Goal: Task Accomplishment & Management: Complete application form

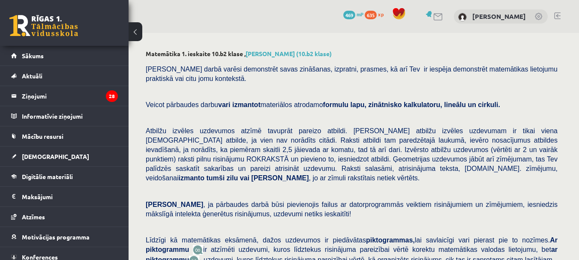
scroll to position [367, 0]
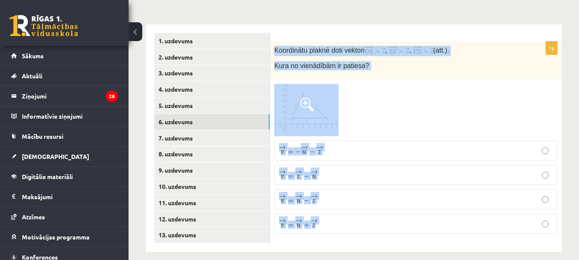
drag, startPoint x: 272, startPoint y: 36, endPoint x: 426, endPoint y: 237, distance: 253.0
click at [426, 237] on div "1p Koordinātu plaknē doti vektori , , (att.). Kura no vienādībām ir patiesa? → …" at bounding box center [416, 138] width 292 height 228
copy div "Koordinātu plaknē doti vektori , , (att.). Kura no vienādībām ir patiesa? → v =…"
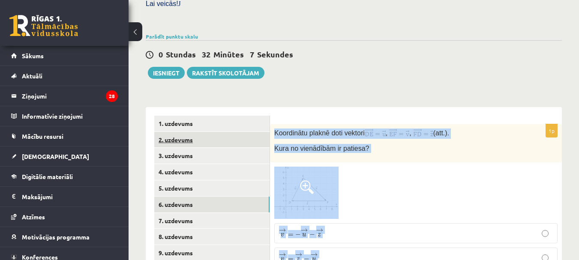
scroll to position [281, 0]
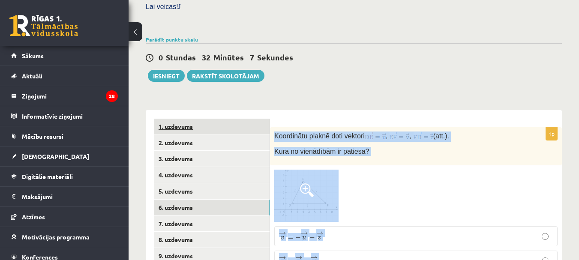
click at [186, 119] on link "1. uzdevums" at bounding box center [211, 127] width 115 height 16
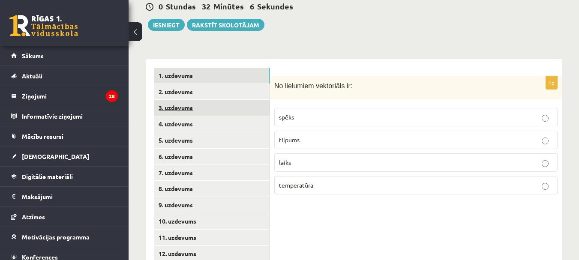
scroll to position [367, 0]
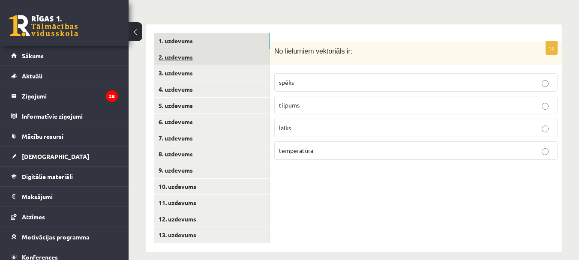
click at [183, 49] on link "2. uzdevums" at bounding box center [211, 57] width 115 height 16
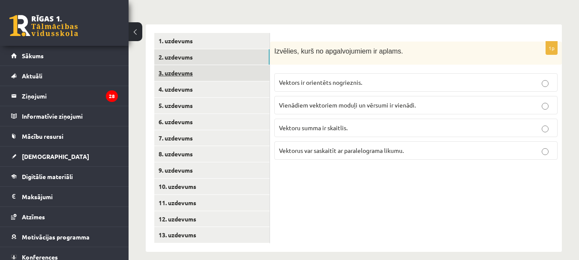
click at [192, 67] on link "3. uzdevums" at bounding box center [211, 73] width 115 height 16
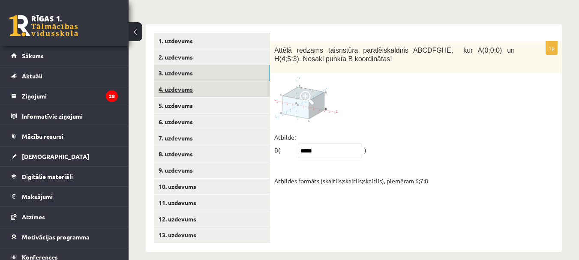
click at [193, 81] on link "4. uzdevums" at bounding box center [211, 89] width 115 height 16
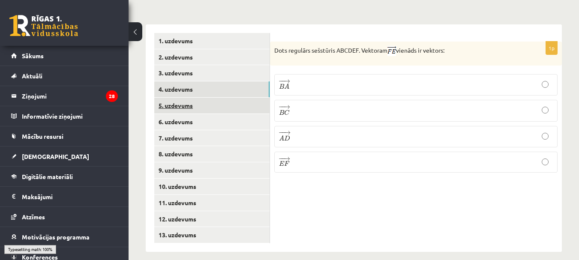
click at [186, 98] on link "5. uzdevums" at bounding box center [211, 106] width 115 height 16
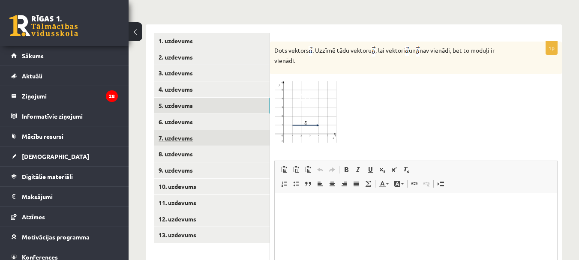
scroll to position [0, 0]
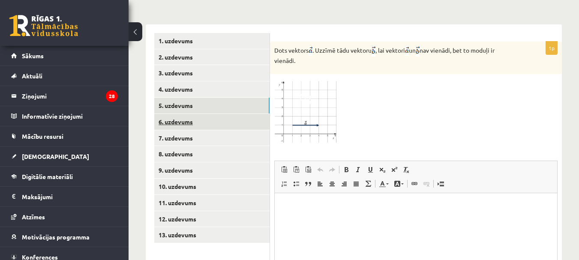
click at [181, 114] on link "6. uzdevums" at bounding box center [211, 122] width 115 height 16
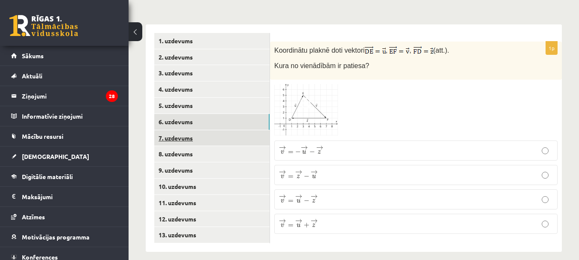
click at [187, 130] on link "7. uzdevums" at bounding box center [211, 138] width 115 height 16
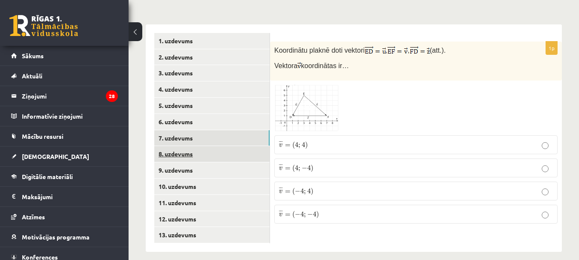
click at [190, 146] on link "8. uzdevums" at bounding box center [211, 154] width 115 height 16
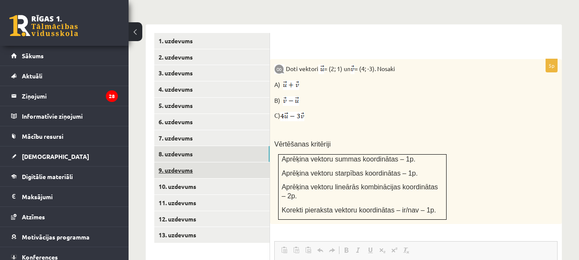
click at [187, 163] on link "9. uzdevums" at bounding box center [211, 171] width 115 height 16
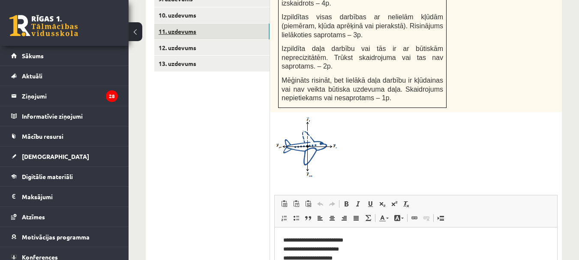
click at [172, 24] on link "11. uzdevums" at bounding box center [211, 32] width 115 height 16
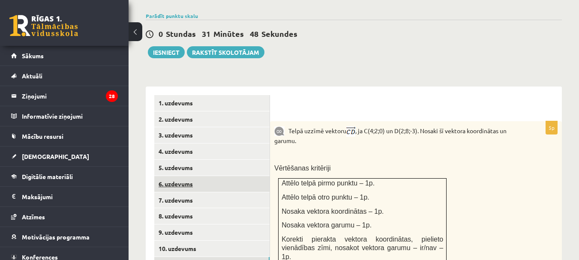
click at [178, 176] on link "6. uzdevums" at bounding box center [211, 184] width 115 height 16
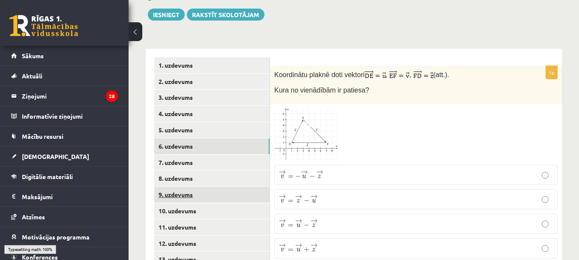
scroll to position [347, 0]
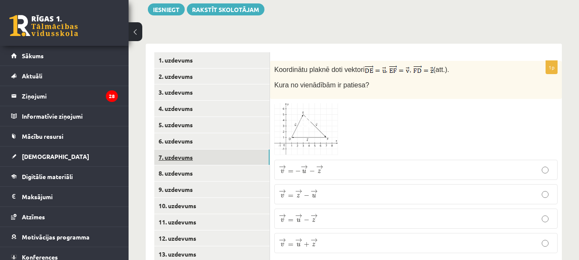
click at [177, 153] on link "7. uzdevums" at bounding box center [211, 158] width 115 height 16
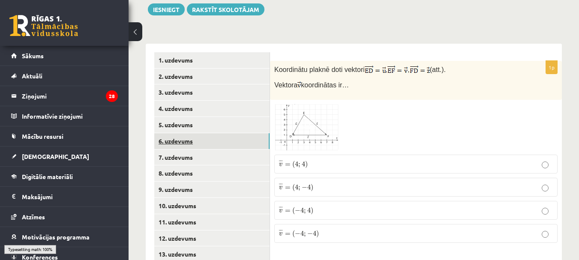
click at [182, 137] on link "6. uzdevums" at bounding box center [211, 141] width 115 height 16
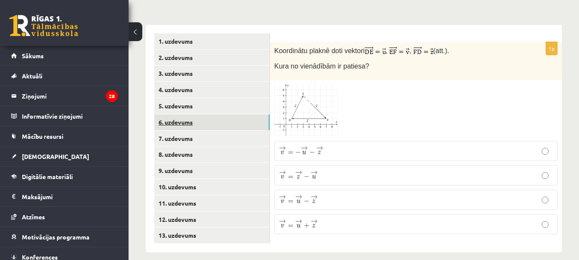
scroll to position [367, 0]
click at [335, 111] on img at bounding box center [307, 110] width 64 height 53
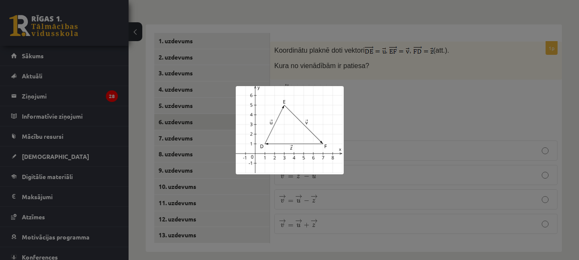
click at [390, 102] on div at bounding box center [289, 130] width 579 height 260
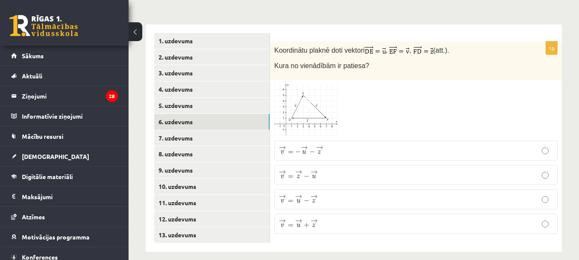
click at [340, 145] on p "→ v = − → u − → z v → = − u → − z →" at bounding box center [416, 150] width 274 height 11
click at [205, 130] on link "7. uzdevums" at bounding box center [211, 138] width 115 height 16
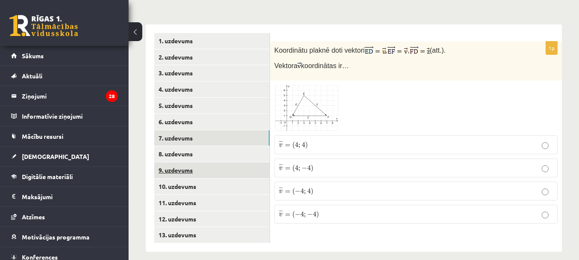
click at [213, 163] on link "9. uzdevums" at bounding box center [211, 171] width 115 height 16
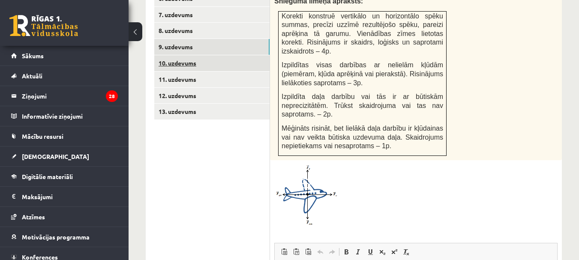
scroll to position [402, 0]
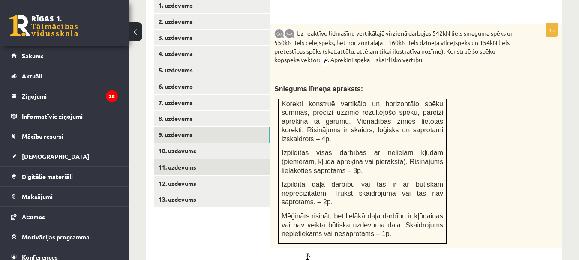
click at [199, 160] on link "11. uzdevums" at bounding box center [211, 168] width 115 height 16
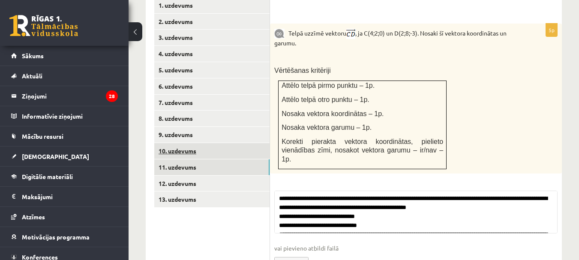
click at [189, 145] on link "10. uzdevums" at bounding box center [211, 151] width 115 height 16
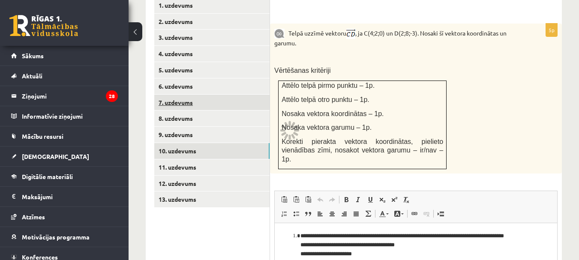
scroll to position [0, 0]
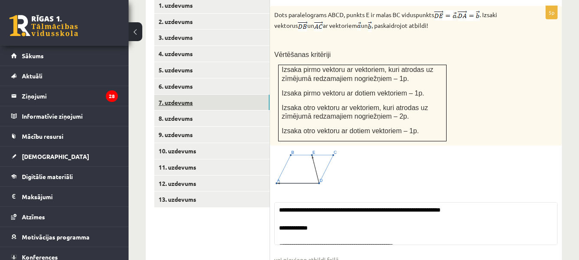
click at [187, 95] on link "7. uzdevums" at bounding box center [211, 103] width 115 height 16
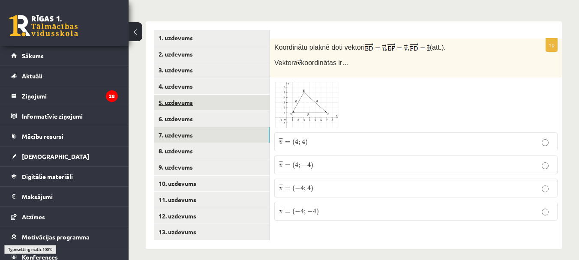
scroll to position [367, 0]
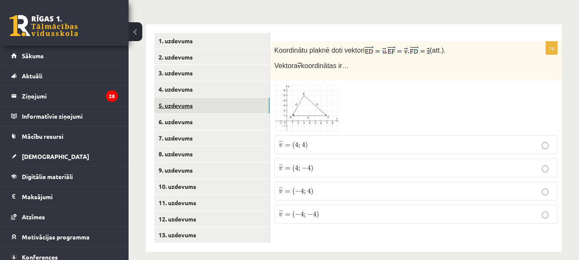
click at [185, 98] on link "5. uzdevums" at bounding box center [211, 106] width 115 height 16
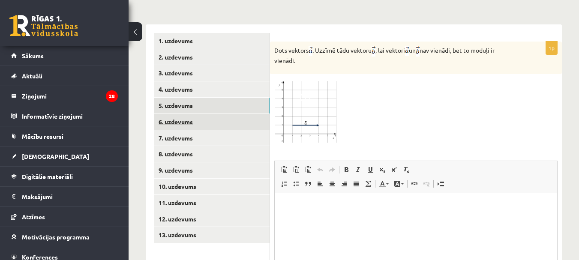
scroll to position [0, 0]
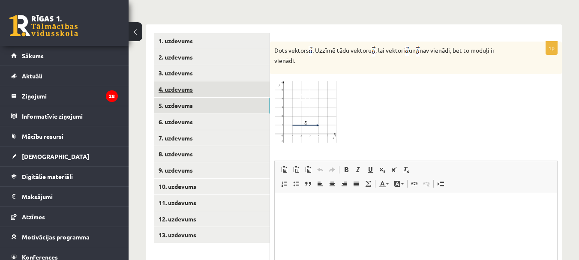
click at [183, 82] on link "4. uzdevums" at bounding box center [211, 89] width 115 height 16
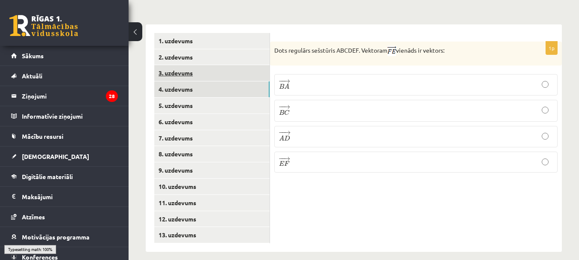
click at [183, 68] on link "3. uzdevums" at bounding box center [211, 73] width 115 height 16
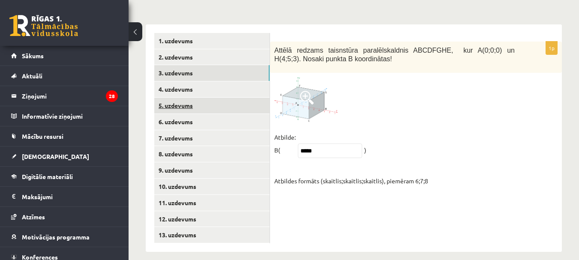
click at [187, 98] on link "5. uzdevums" at bounding box center [211, 106] width 115 height 16
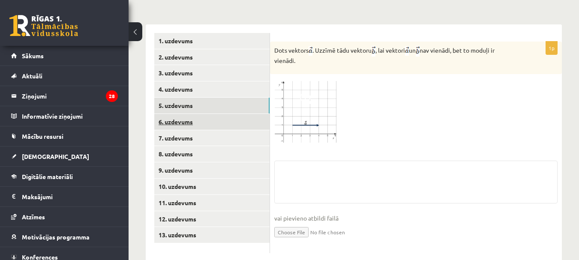
click at [188, 114] on link "6. uzdevums" at bounding box center [211, 122] width 115 height 16
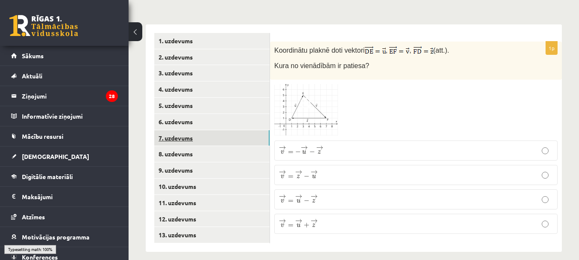
click at [187, 130] on link "7. uzdevums" at bounding box center [211, 138] width 115 height 16
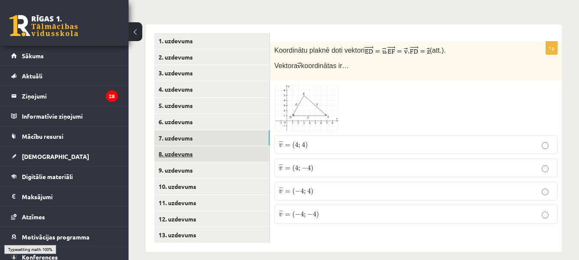
click at [184, 146] on link "8. uzdevums" at bounding box center [211, 154] width 115 height 16
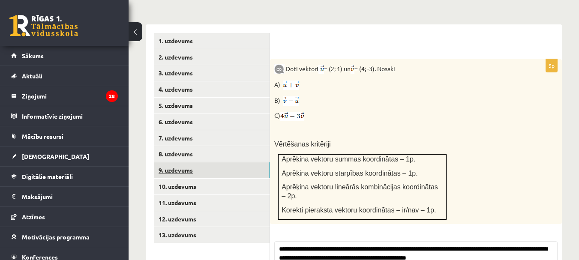
click at [186, 163] on link "9. uzdevums" at bounding box center [211, 171] width 115 height 16
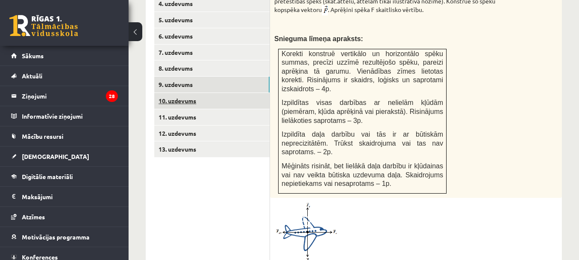
click at [193, 93] on link "10. uzdevums" at bounding box center [211, 101] width 115 height 16
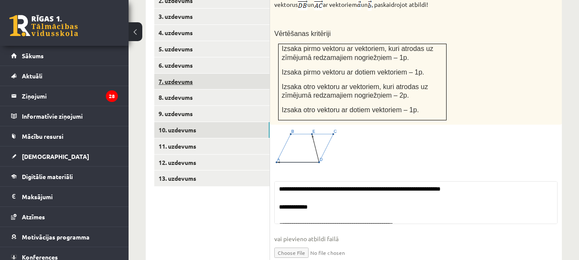
scroll to position [367, 0]
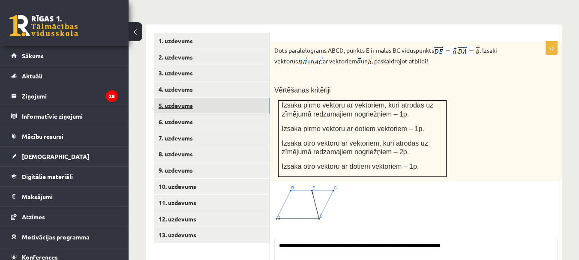
click at [186, 98] on link "5. uzdevums" at bounding box center [211, 106] width 115 height 16
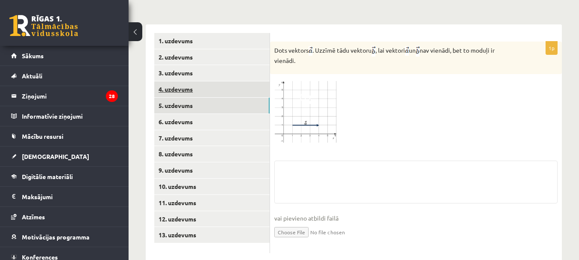
click at [195, 84] on link "4. uzdevums" at bounding box center [211, 89] width 115 height 16
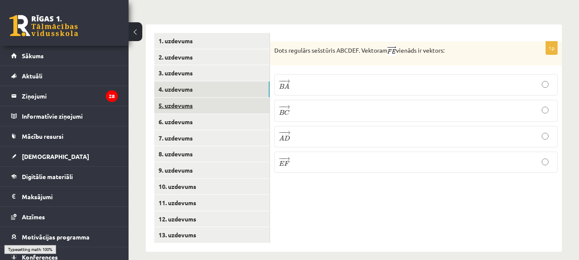
click at [189, 98] on link "5. uzdevums" at bounding box center [211, 106] width 115 height 16
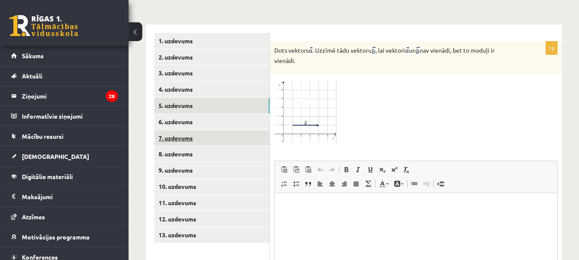
scroll to position [0, 0]
click at [311, 92] on span at bounding box center [307, 99] width 14 height 14
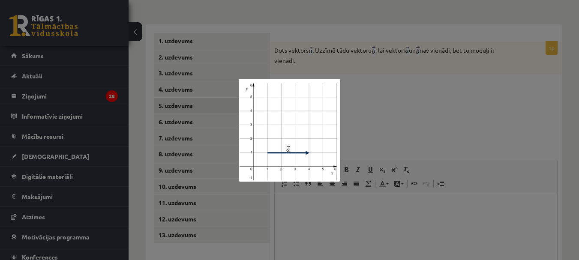
click at [395, 97] on div at bounding box center [289, 130] width 579 height 260
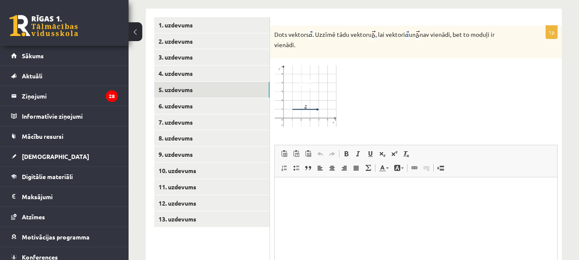
scroll to position [248, 0]
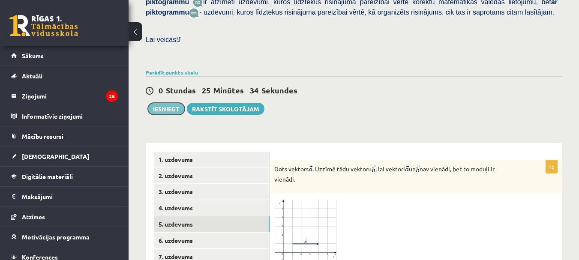
click at [167, 103] on button "Iesniegt" at bounding box center [166, 109] width 37 height 12
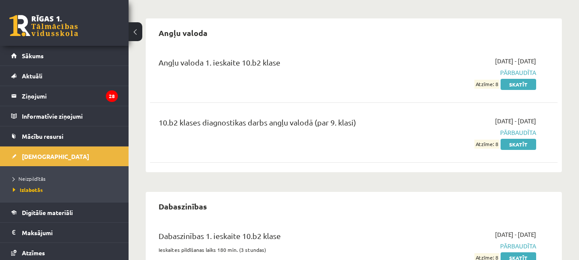
scroll to position [86, 0]
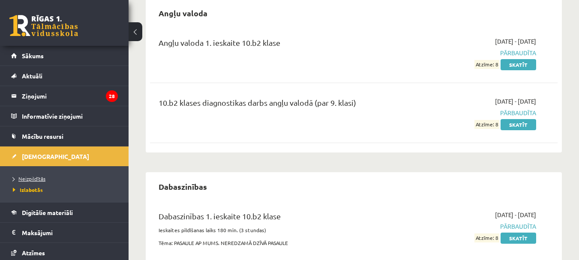
click at [30, 179] on span "Neizpildītās" at bounding box center [29, 178] width 33 height 7
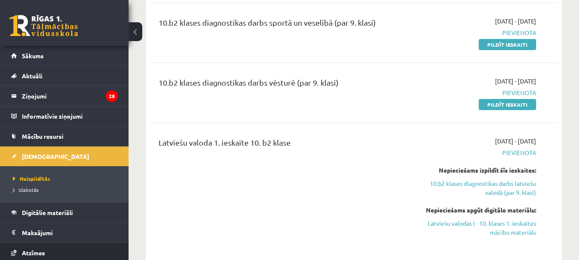
scroll to position [686, 0]
